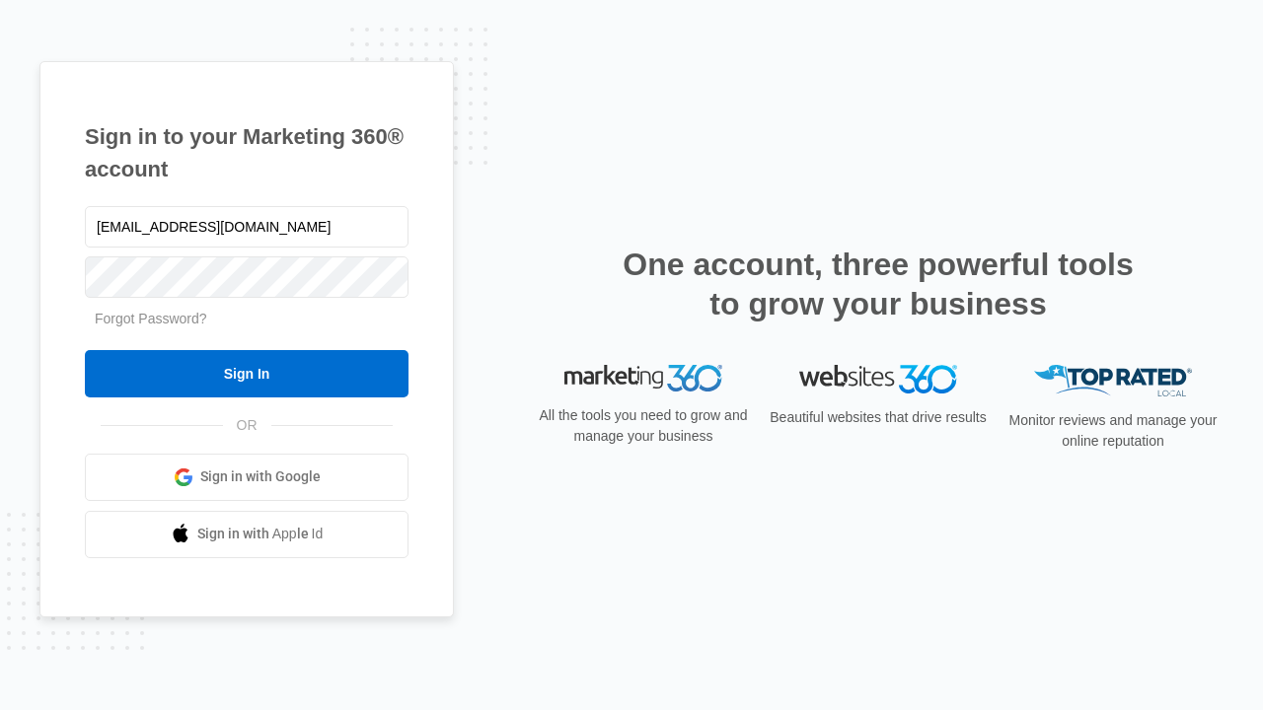
type input "[EMAIL_ADDRESS][DOMAIN_NAME]"
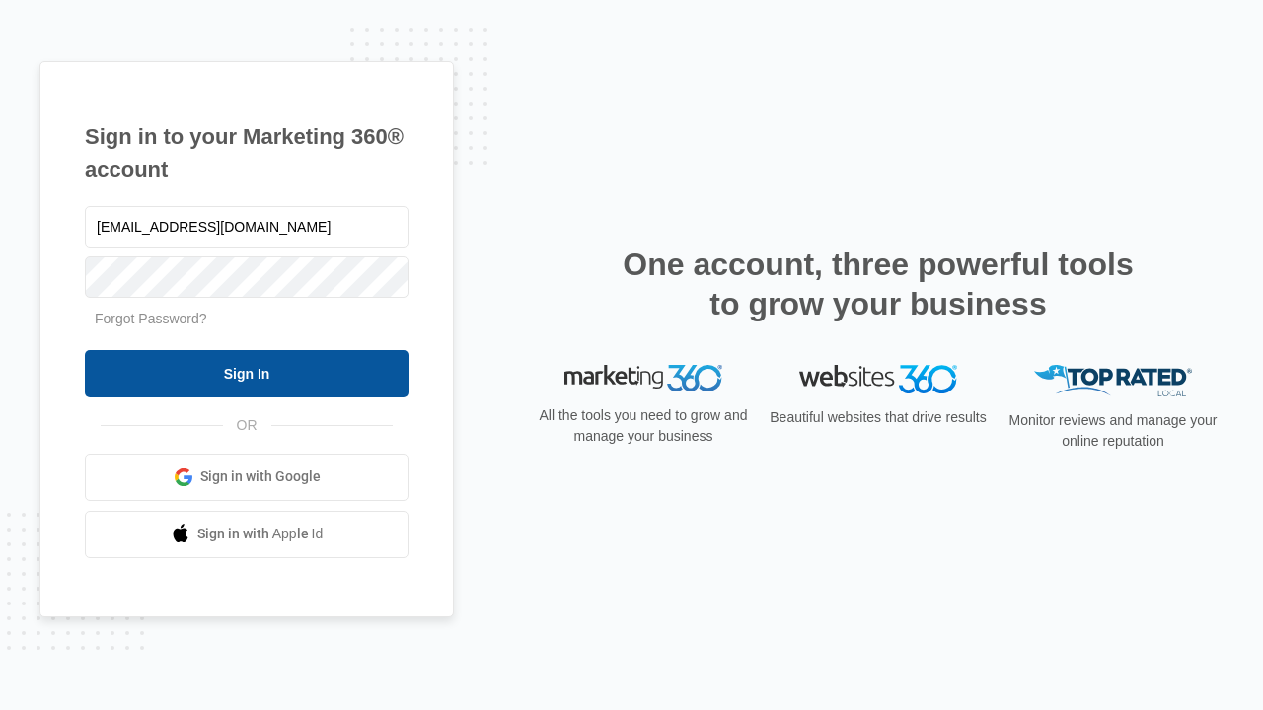
click at [247, 373] on input "Sign In" at bounding box center [247, 373] width 324 height 47
